Goal: Information Seeking & Learning: Learn about a topic

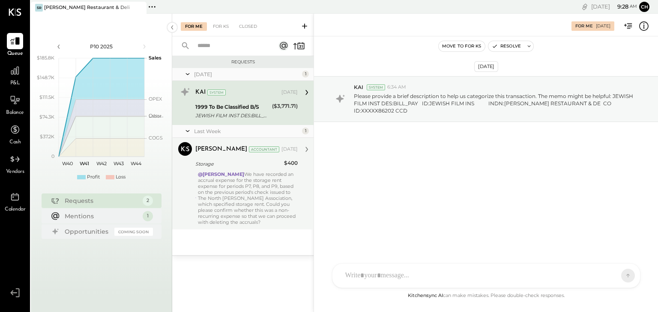
click at [246, 180] on div "@[PERSON_NAME] We have recorded an accrual expense for the storage rent expense…" at bounding box center [248, 198] width 100 height 54
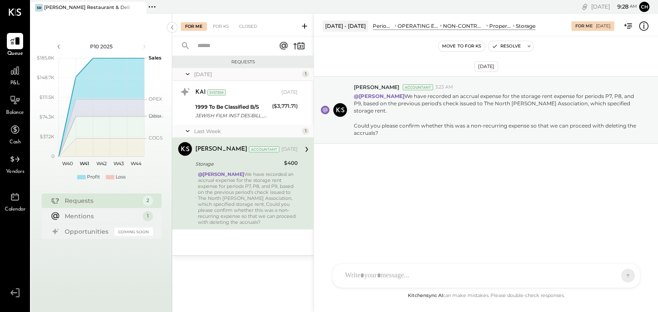
click at [408, 282] on div at bounding box center [478, 276] width 275 height 19
click at [614, 273] on icon at bounding box center [611, 275] width 9 height 9
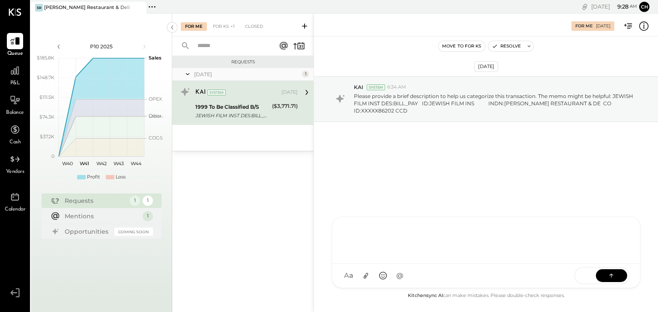
click at [252, 96] on div "KAI System" at bounding box center [237, 92] width 84 height 9
click at [15, 71] on icon at bounding box center [15, 70] width 9 height 9
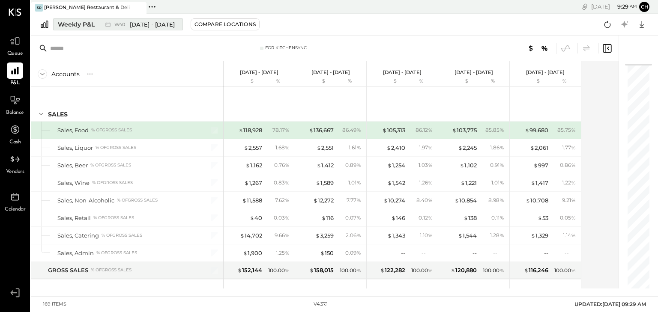
click at [78, 21] on div "Weekly P&L" at bounding box center [76, 24] width 37 height 9
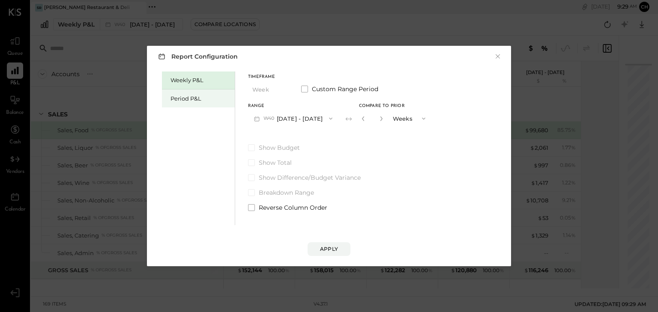
click at [209, 97] on div "Period P&L" at bounding box center [201, 99] width 60 height 8
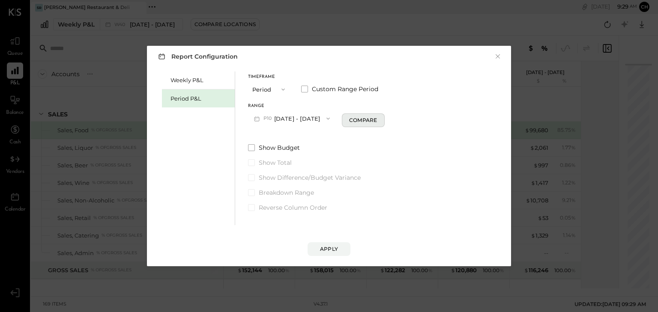
click at [377, 122] on div "Compare" at bounding box center [363, 120] width 28 height 7
click at [413, 121] on button "Periods" at bounding box center [407, 119] width 43 height 16
click at [407, 135] on span "Years" at bounding box center [400, 134] width 14 height 6
click at [278, 117] on button "P10 [DATE] - [DATE]" at bounding box center [292, 119] width 88 height 16
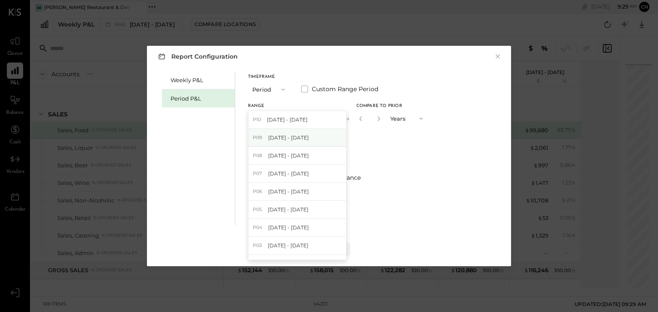
click at [287, 139] on span "[DATE] - [DATE]" at bounding box center [288, 137] width 41 height 7
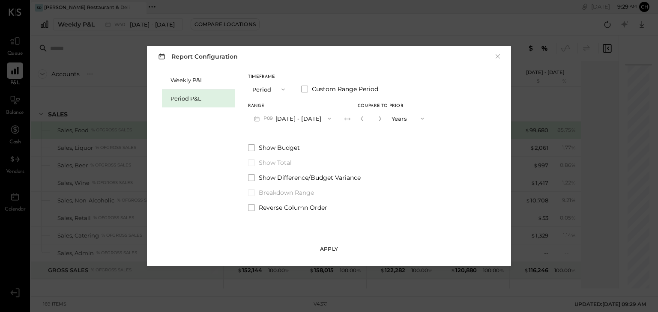
click at [330, 249] on div "Apply" at bounding box center [329, 249] width 18 height 7
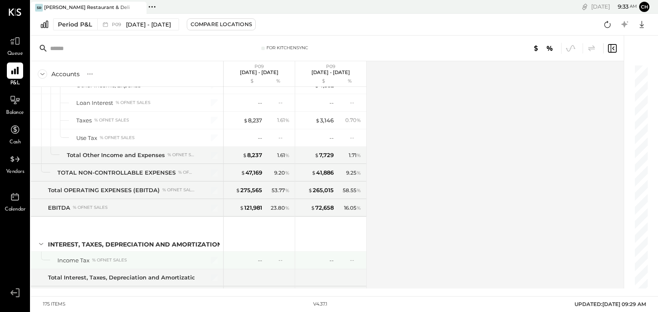
scroll to position [2493, 0]
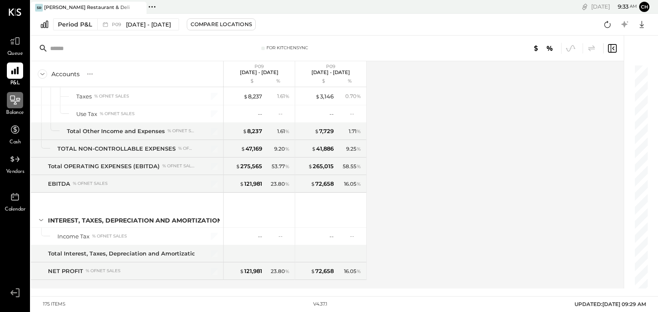
click at [11, 104] on icon at bounding box center [14, 100] width 11 height 11
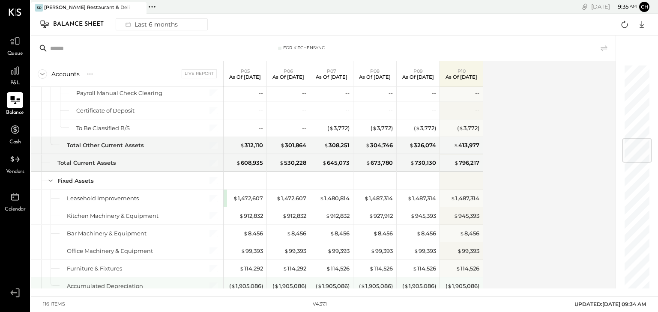
scroll to position [652, 0]
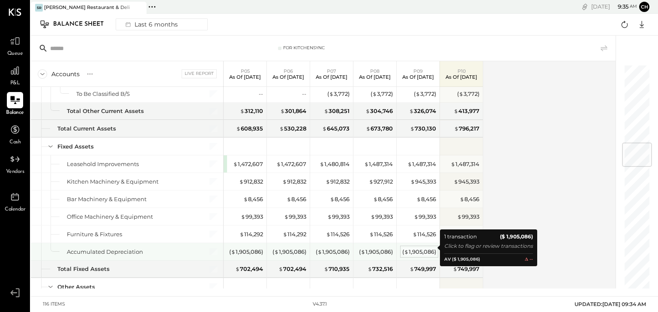
click at [425, 248] on div "( $ 1,905,086 )" at bounding box center [419, 252] width 34 height 8
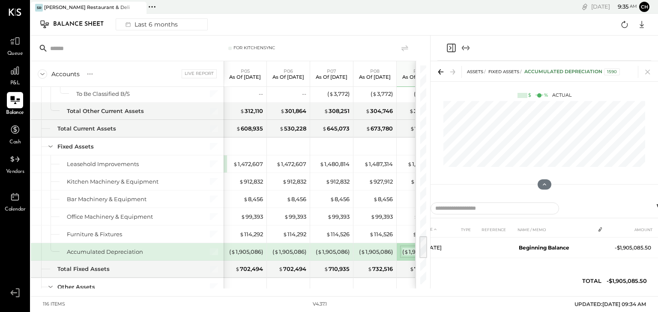
scroll to position [1601, 0]
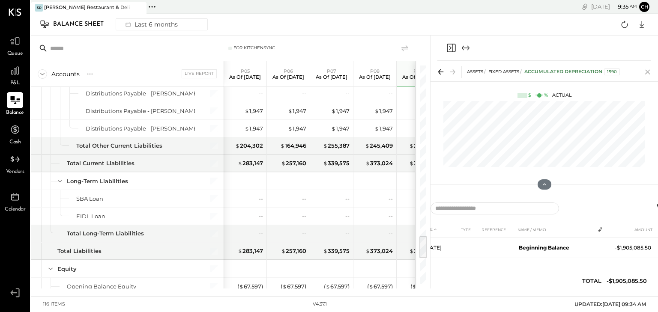
click at [648, 69] on icon at bounding box center [648, 72] width 12 height 12
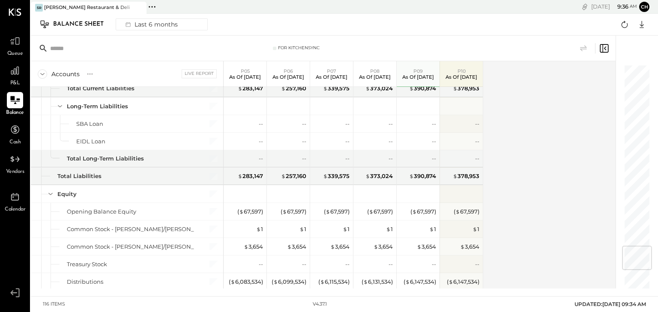
scroll to position [1504, 0]
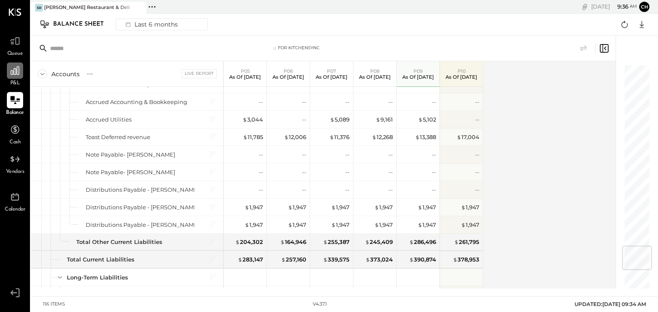
click at [18, 75] on icon at bounding box center [14, 70] width 11 height 11
